Goal: Navigation & Orientation: Find specific page/section

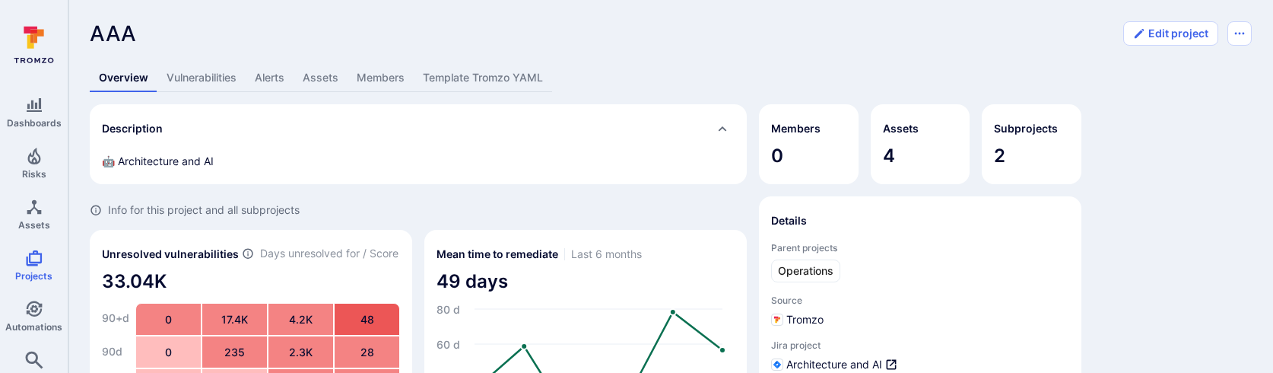
scroll to position [744, 0]
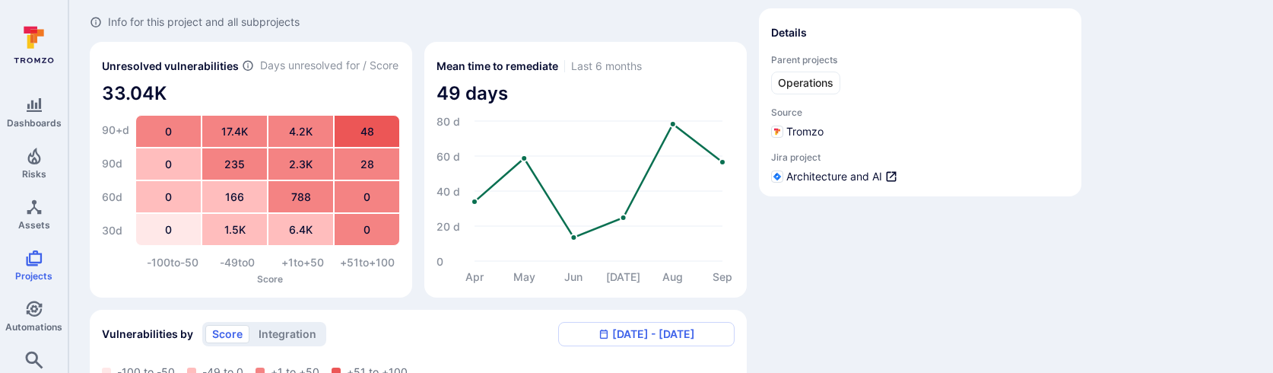
scroll to position [0, 0]
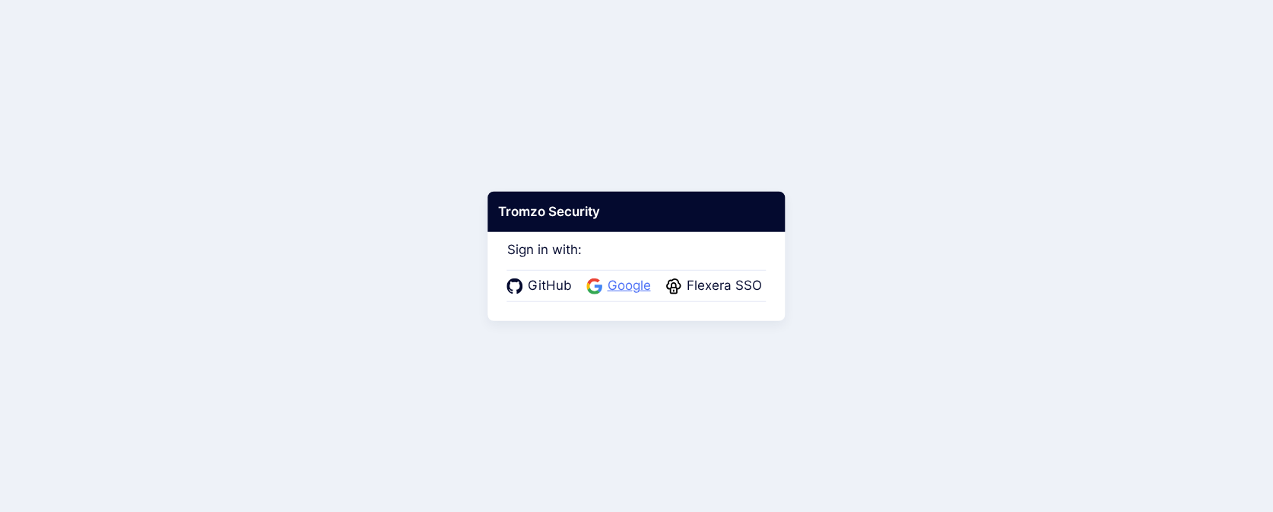
click at [620, 284] on span "Google" at bounding box center [629, 286] width 52 height 20
